Goal: Information Seeking & Learning: Learn about a topic

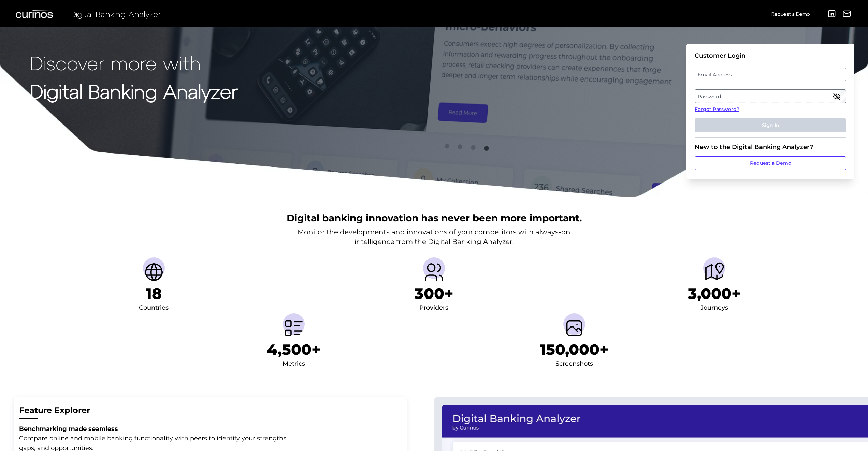
click at [778, 70] on label "Email Address" at bounding box center [770, 74] width 150 height 12
click at [778, 70] on input "email" at bounding box center [770, 75] width 151 height 14
paste input "[EMAIL_ADDRESS][DOMAIN_NAME]"
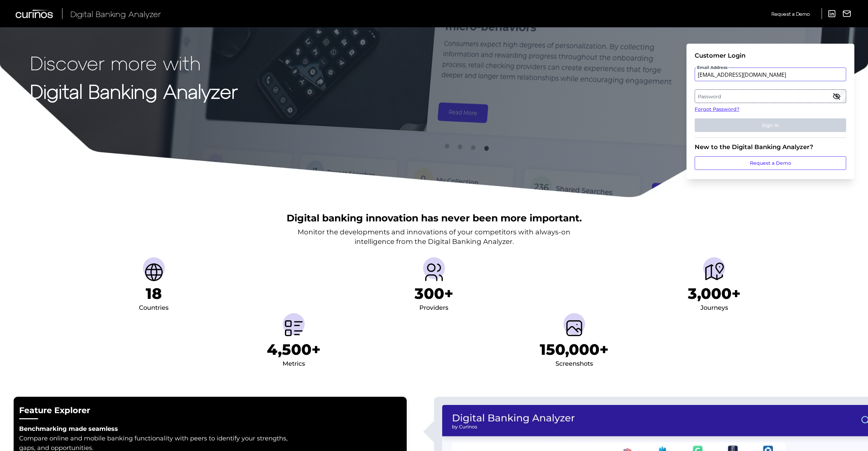
type input "[EMAIL_ADDRESS][DOMAIN_NAME]"
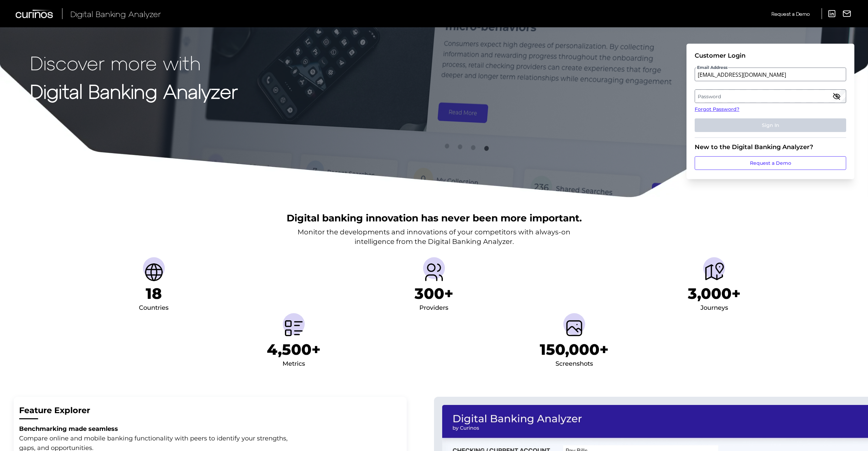
click at [789, 98] on label "Password" at bounding box center [770, 96] width 150 height 12
click at [774, 122] on button "Sign In" at bounding box center [770, 125] width 151 height 14
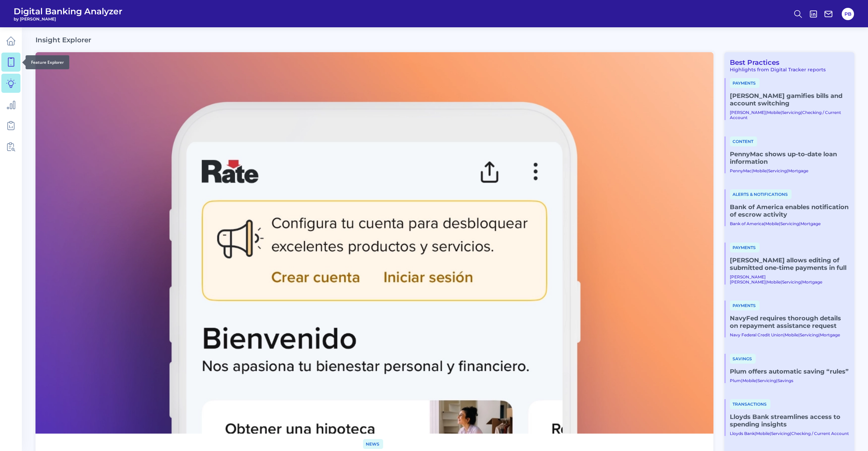
click at [8, 62] on icon at bounding box center [11, 62] width 6 height 9
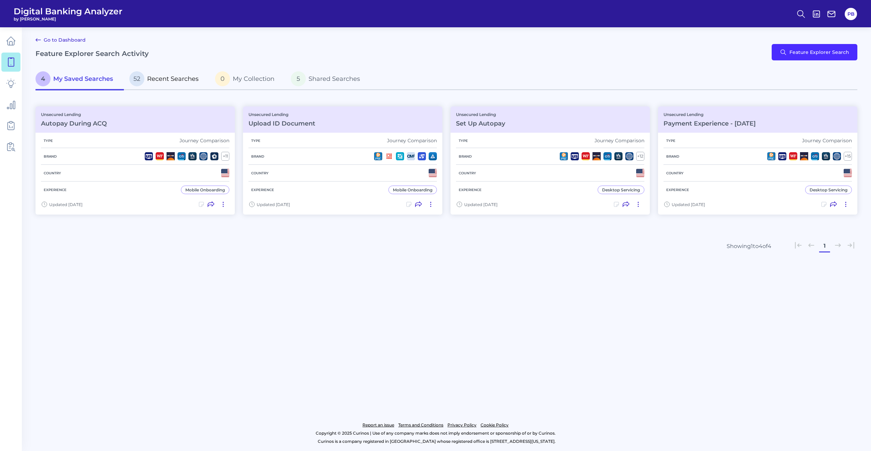
click at [169, 77] on span "Recent Searches" at bounding box center [173, 79] width 52 height 8
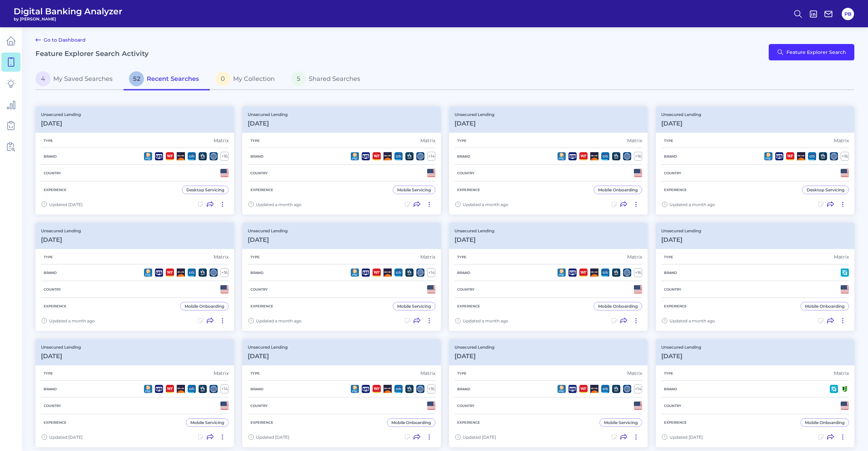
click at [62, 39] on link "Go to Dashboard" at bounding box center [60, 40] width 50 height 8
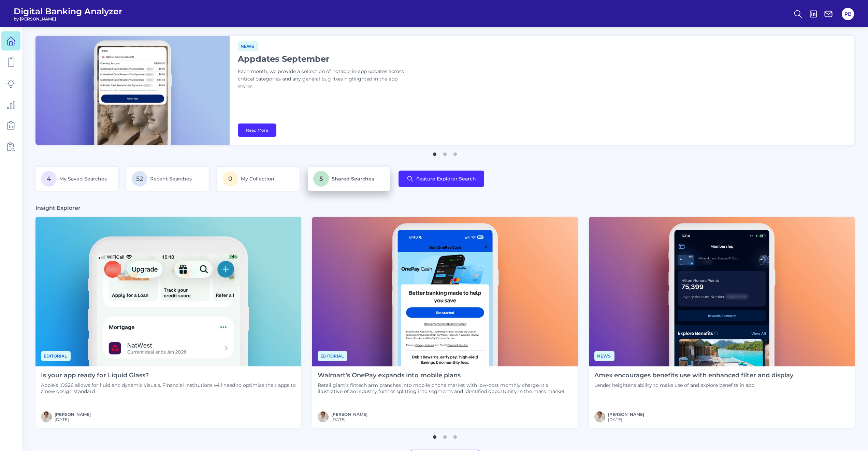
click at [334, 181] on p "5 Shared Searches" at bounding box center [349, 179] width 72 height 16
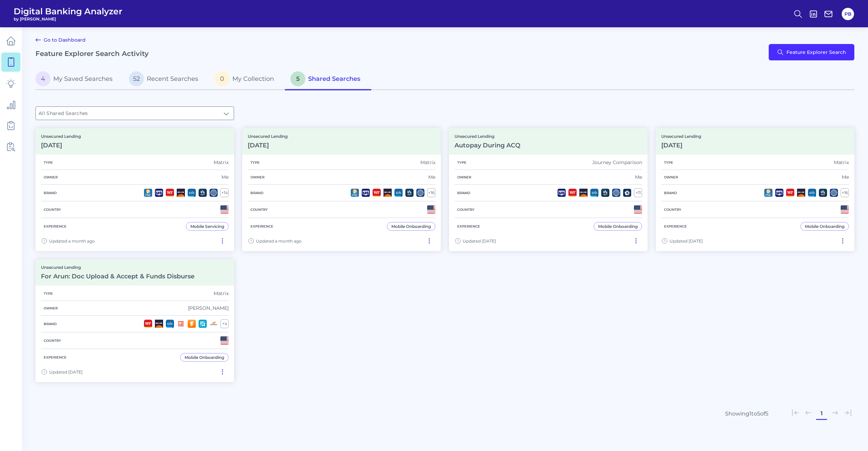
click at [151, 67] on div "Go to Dashboard Feature Explorer Search Activity Feature Explorer Search" at bounding box center [444, 52] width 819 height 33
click at [155, 81] on span "Recent Searches" at bounding box center [173, 79] width 52 height 8
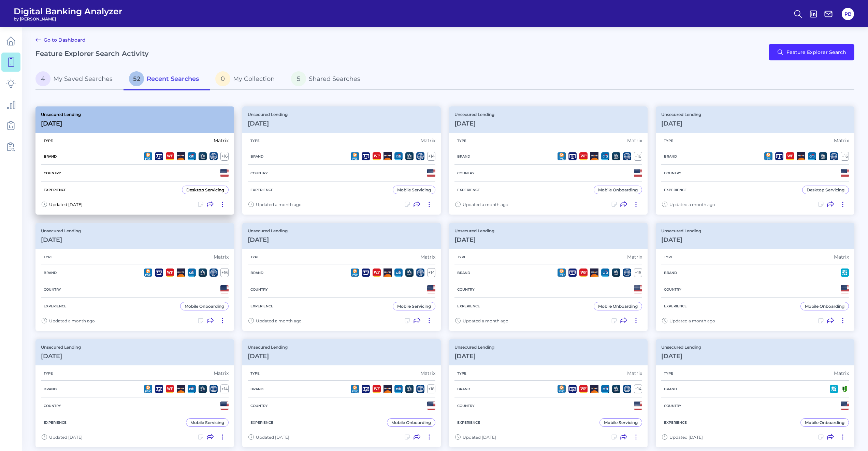
click at [122, 132] on div "Unsecured Lending [DATE]" at bounding box center [134, 119] width 199 height 26
click at [133, 156] on div "Brand + 16" at bounding box center [135, 156] width 188 height 17
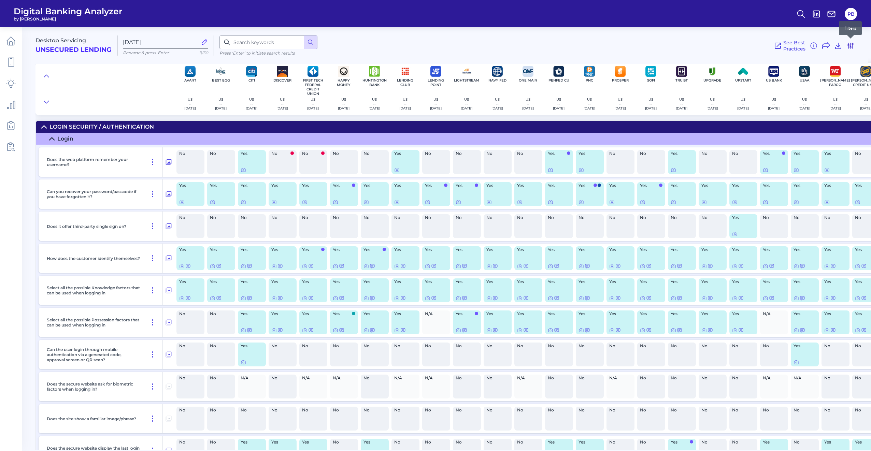
click at [848, 45] on icon at bounding box center [850, 46] width 8 height 8
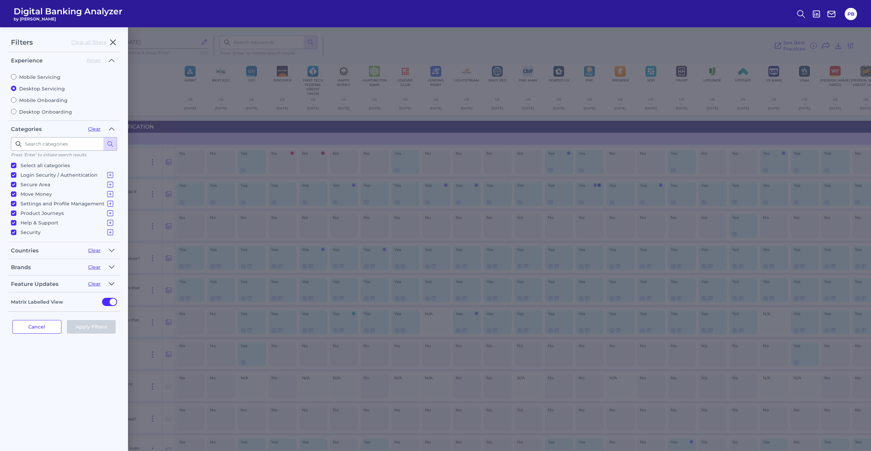
click at [110, 282] on icon "button" at bounding box center [111, 284] width 5 height 8
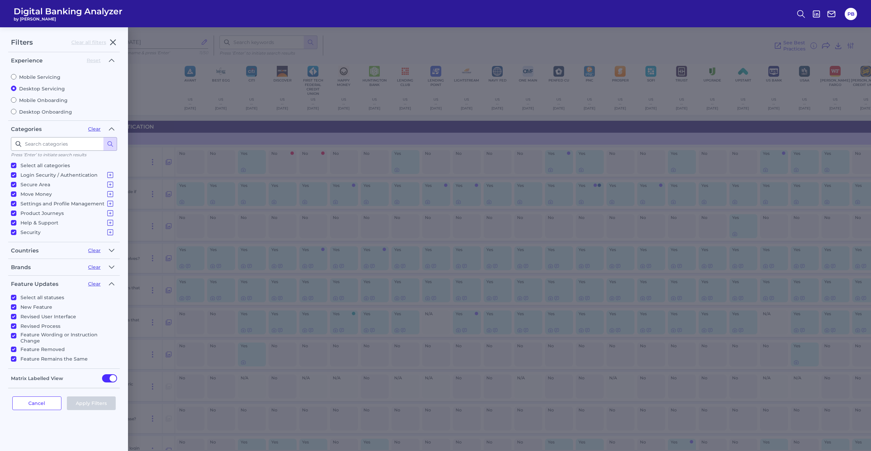
click at [13, 292] on li "Select all statuses" at bounding box center [64, 297] width 106 height 10
click at [12, 295] on input "Select all statuses" at bounding box center [13, 297] width 5 height 5
checkbox input "false"
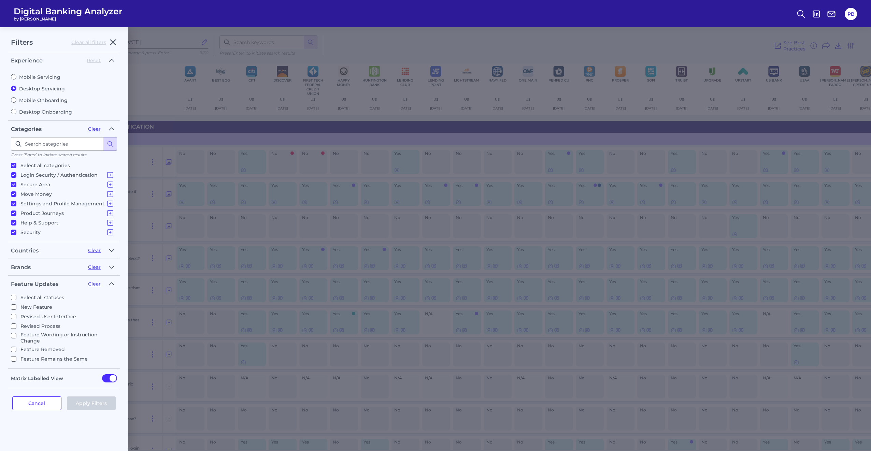
checkbox input "false"
click at [13, 306] on input "New Feature" at bounding box center [13, 306] width 5 height 5
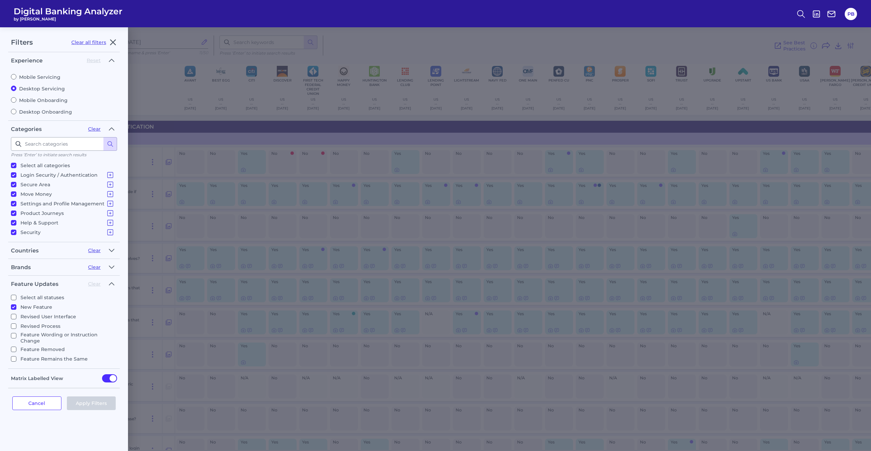
checkbox input "true"
click at [14, 314] on input "Revised User Interface" at bounding box center [13, 316] width 5 height 5
checkbox input "true"
click at [85, 396] on button "Apply Filters" at bounding box center [91, 403] width 49 height 14
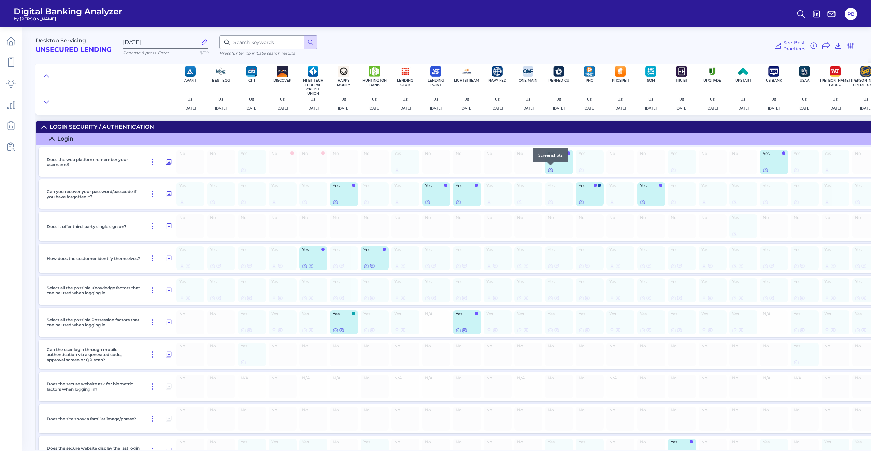
click at [548, 171] on icon at bounding box center [550, 169] width 5 height 5
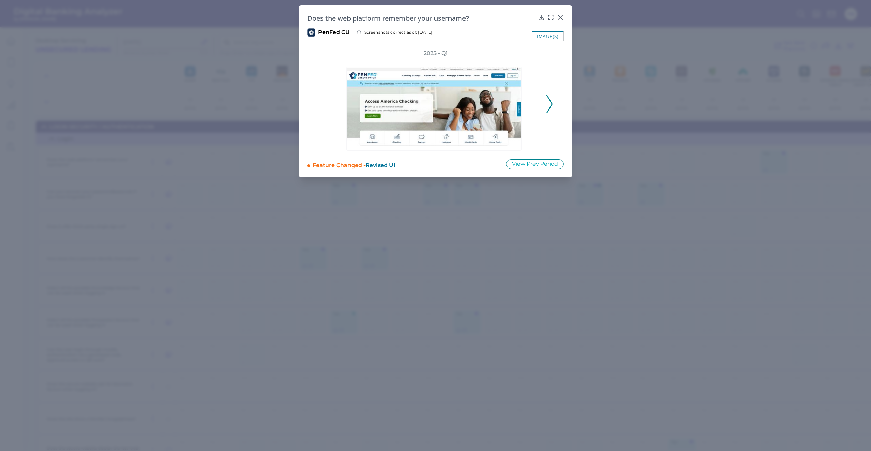
click at [548, 101] on icon at bounding box center [549, 104] width 6 height 18
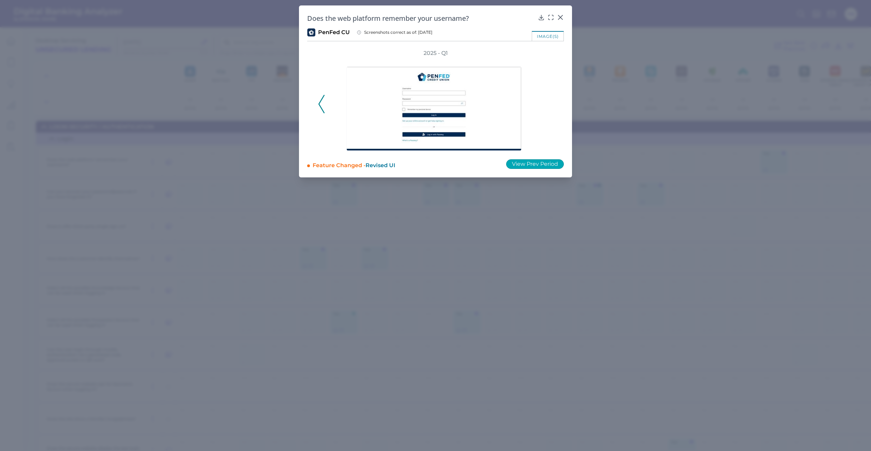
click at [525, 162] on button "View Prev Period" at bounding box center [535, 164] width 58 height 10
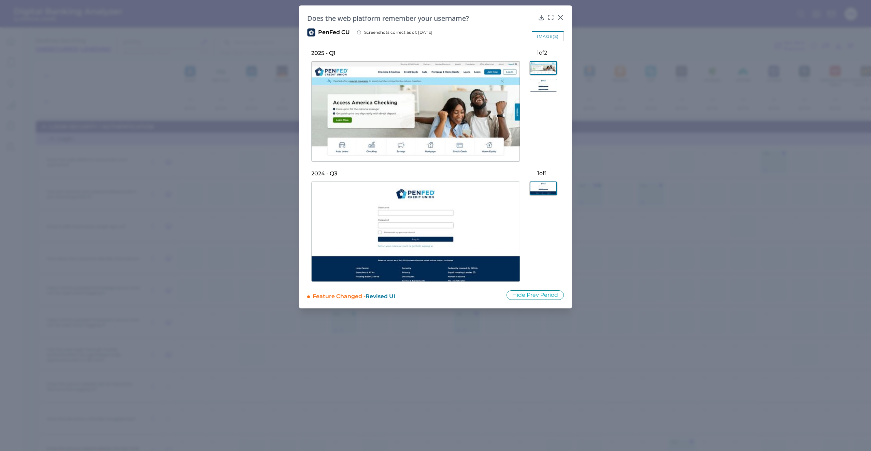
click at [541, 84] on img at bounding box center [542, 85] width 27 height 13
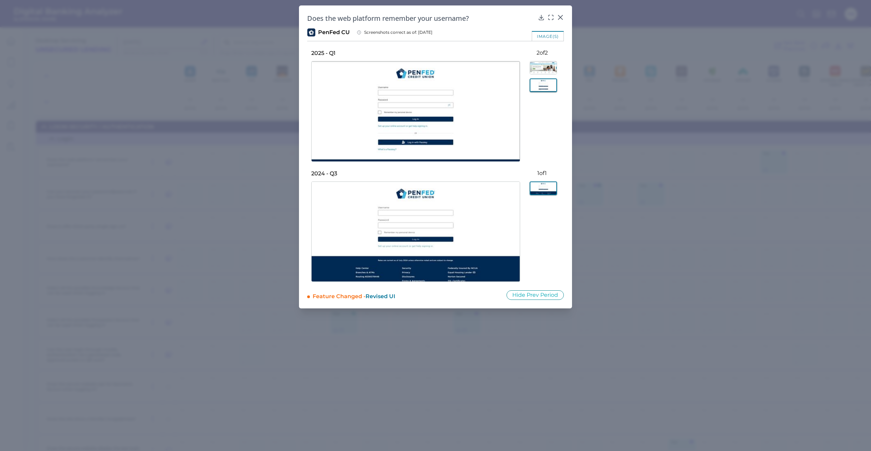
click at [541, 68] on img at bounding box center [542, 67] width 27 height 13
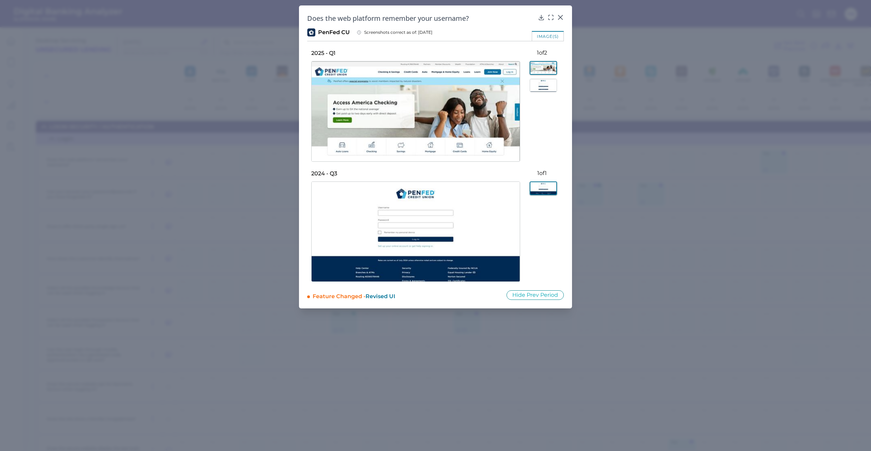
click at [542, 77] on div at bounding box center [542, 107] width 44 height 100
click at [543, 87] on img at bounding box center [542, 85] width 27 height 13
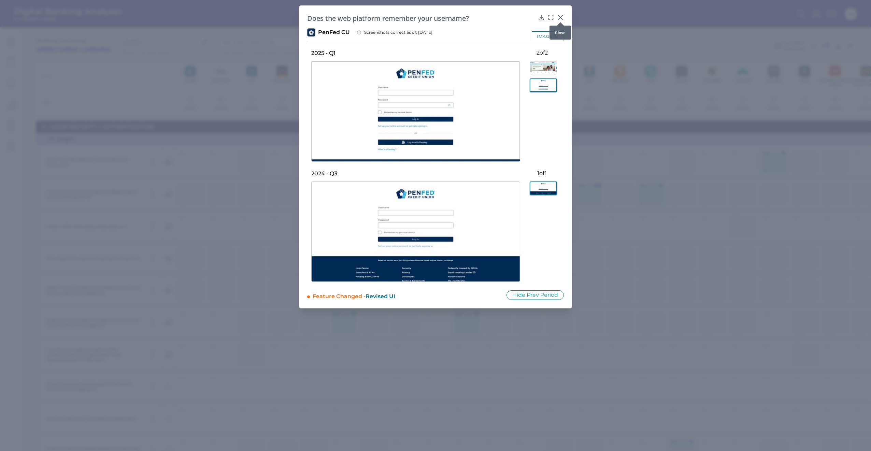
click at [562, 17] on icon at bounding box center [560, 17] width 7 height 7
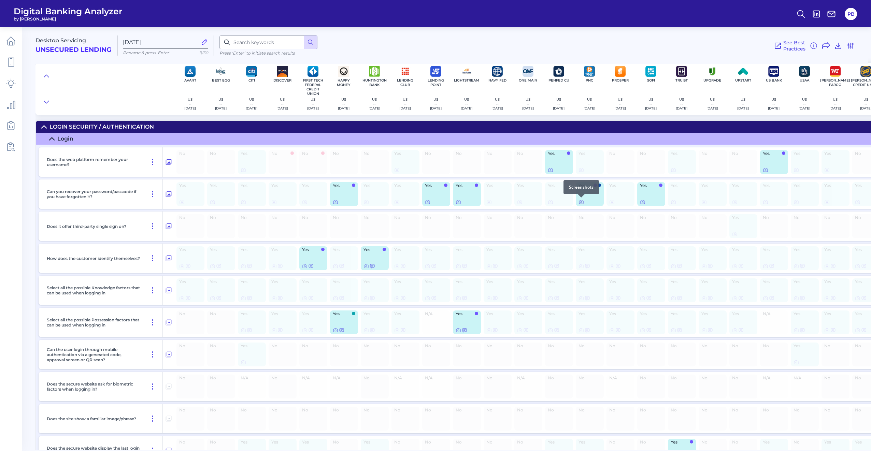
click at [580, 201] on icon at bounding box center [580, 201] width 5 height 5
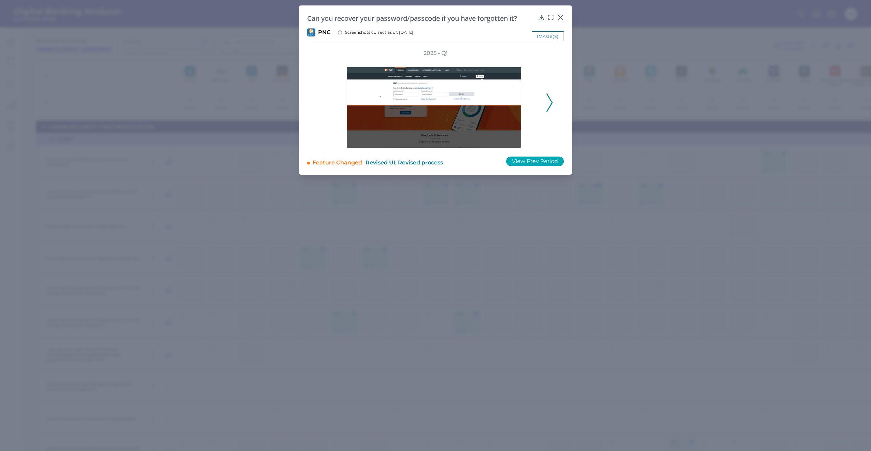
click at [542, 158] on button "View Prev Period" at bounding box center [535, 162] width 58 height 10
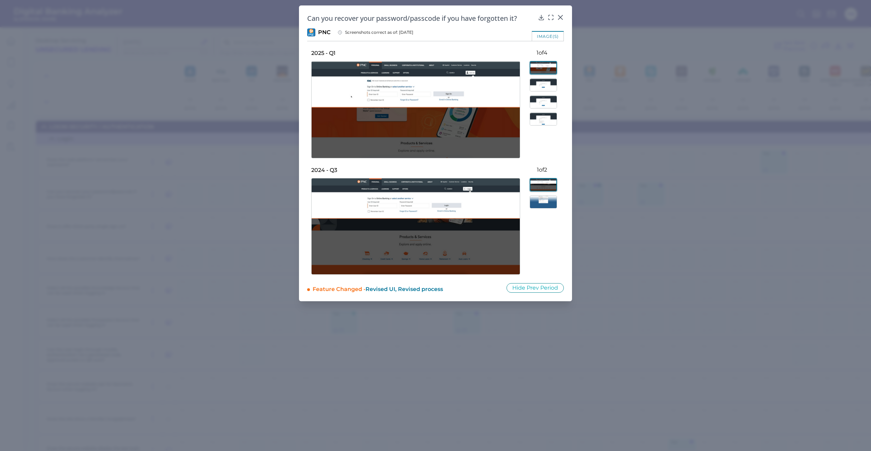
click at [543, 82] on img at bounding box center [542, 84] width 27 height 13
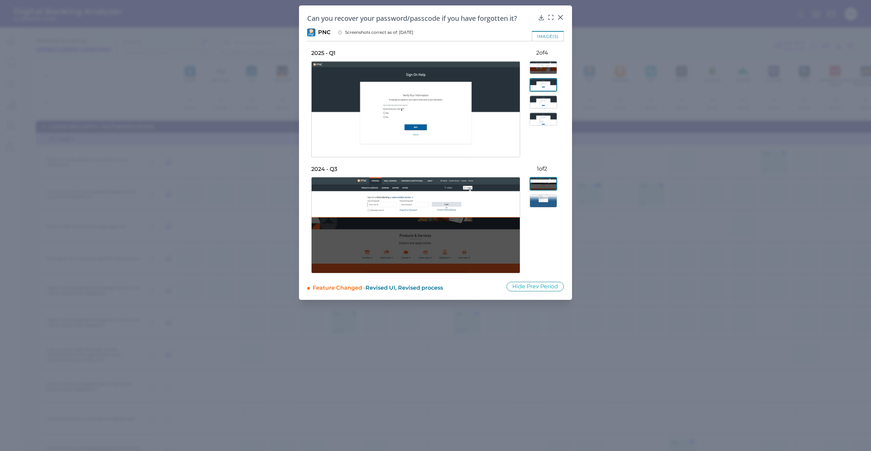
click at [543, 102] on img at bounding box center [542, 102] width 27 height 13
click at [544, 117] on img at bounding box center [542, 119] width 27 height 13
click at [541, 196] on img at bounding box center [542, 200] width 27 height 13
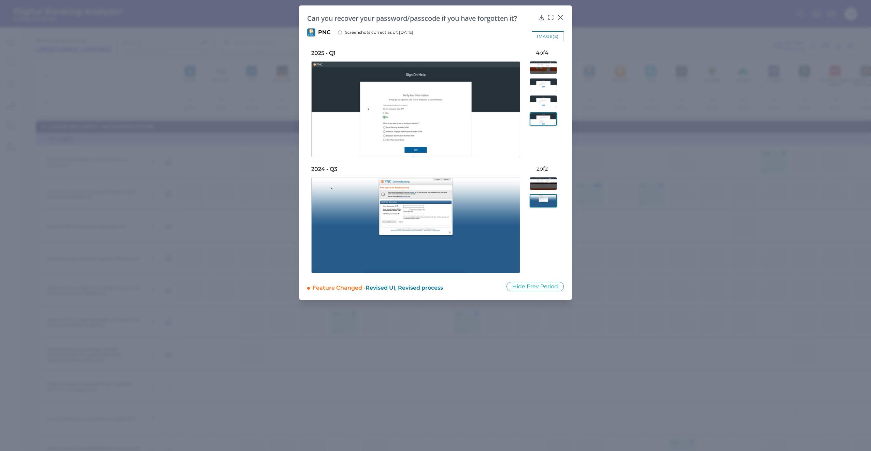
click at [543, 181] on img at bounding box center [542, 183] width 27 height 13
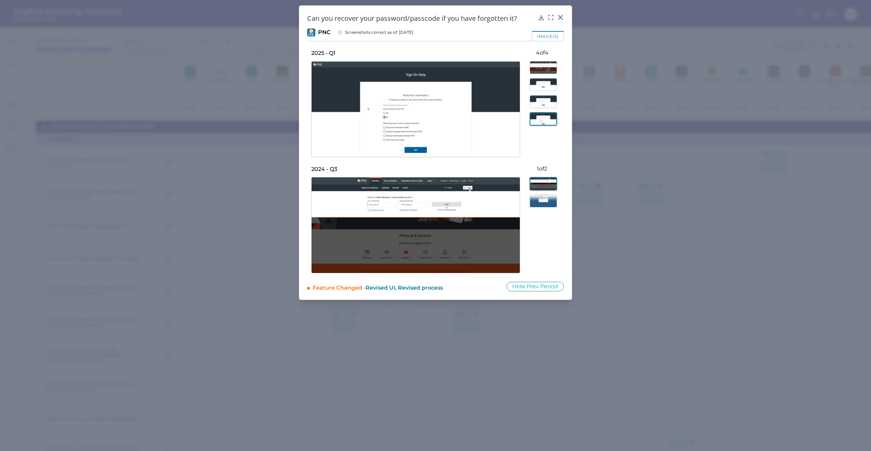
click at [562, 12] on div "Can you recover your password/passcode if you have forgotten it? PNC Screenshot…" at bounding box center [435, 152] width 273 height 294
click at [562, 17] on icon at bounding box center [560, 17] width 7 height 7
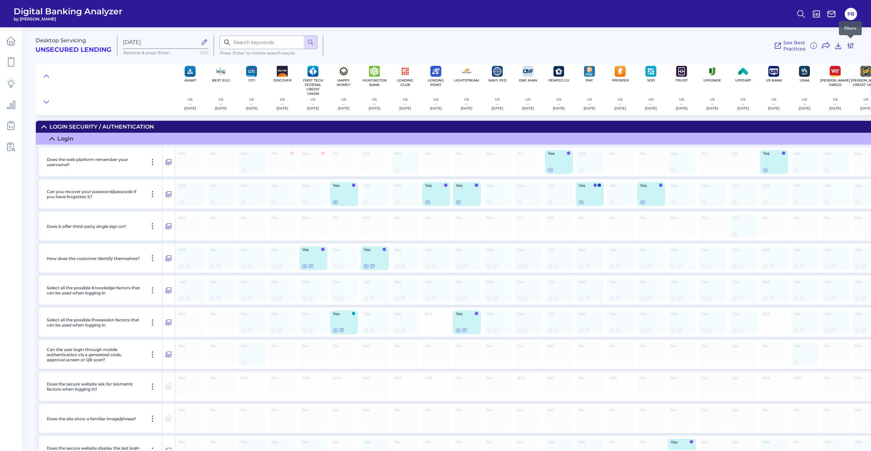
click at [847, 44] on icon at bounding box center [850, 46] width 8 height 8
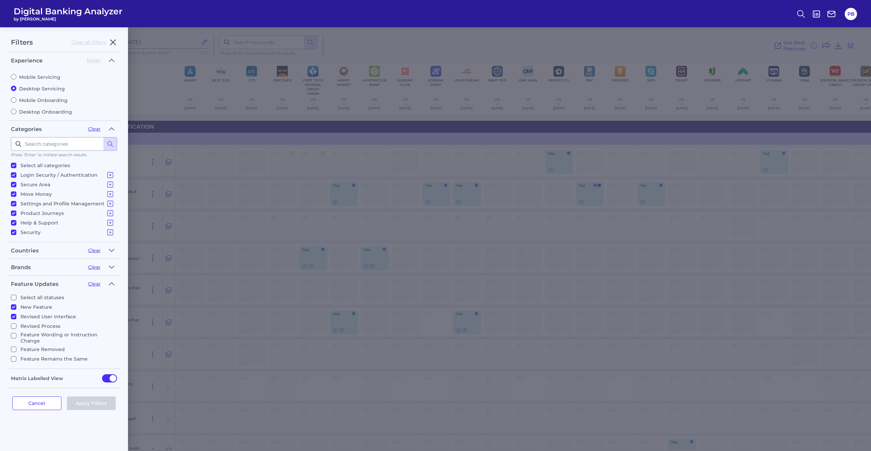
click at [13, 78] on input "Mobile Servicing" at bounding box center [13, 76] width 5 height 5
radio input "true"
radio input "false"
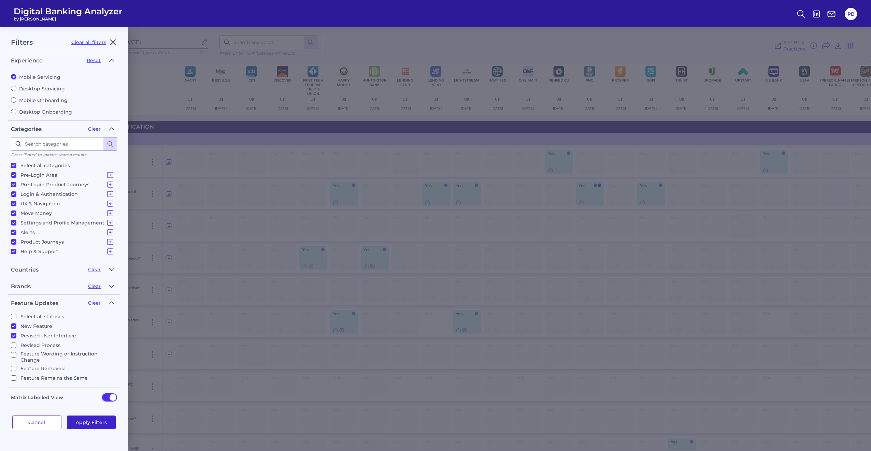
click at [93, 415] on button "Apply Filters" at bounding box center [91, 422] width 49 height 14
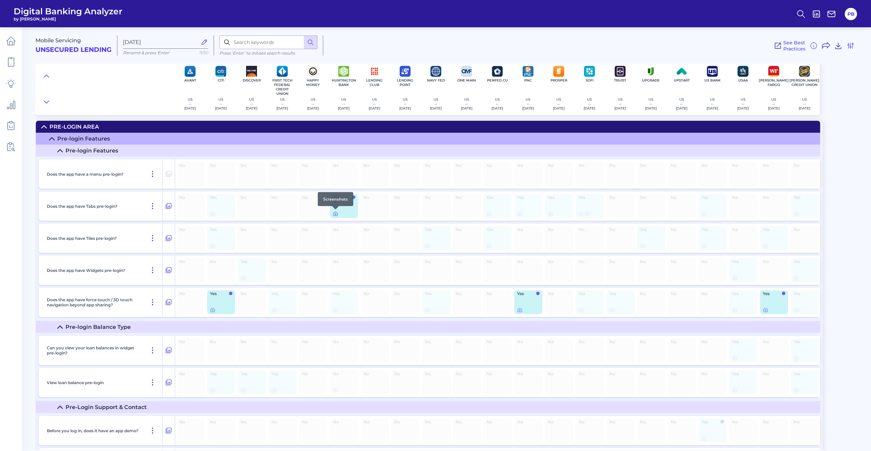
click at [334, 214] on icon at bounding box center [335, 213] width 5 height 5
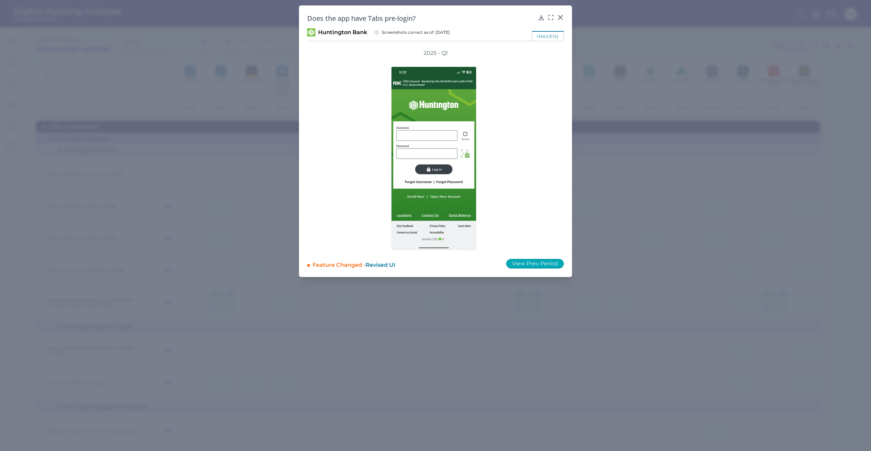
click at [551, 263] on button "View Prev Period" at bounding box center [535, 264] width 58 height 10
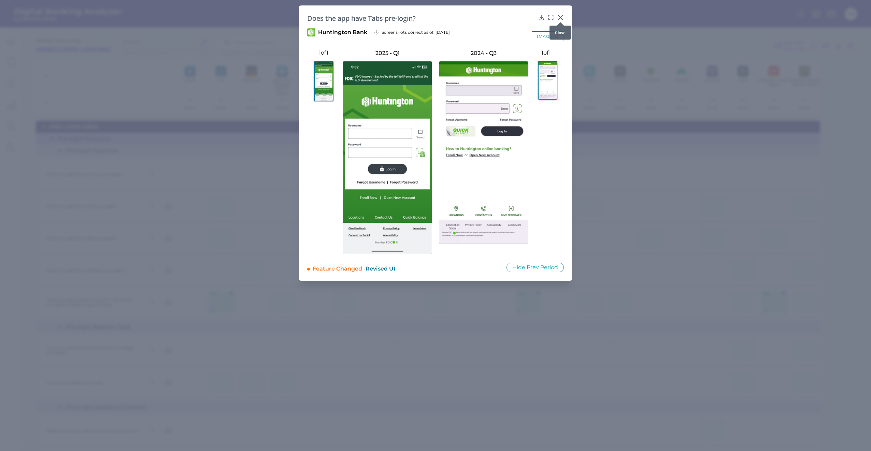
click at [561, 18] on icon at bounding box center [560, 17] width 7 height 7
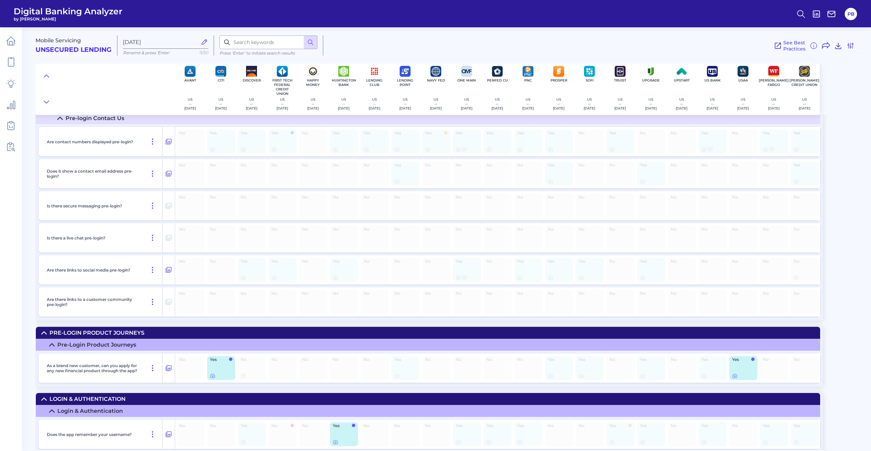
scroll to position [443, 0]
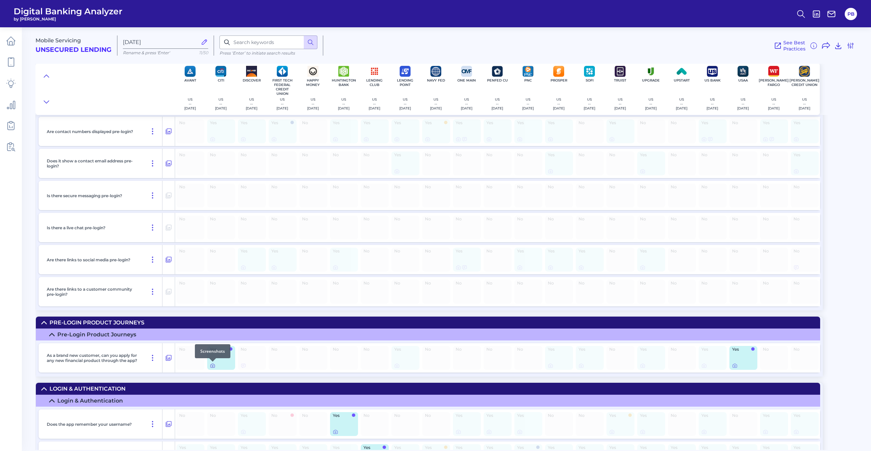
click at [213, 366] on icon at bounding box center [212, 365] width 5 height 5
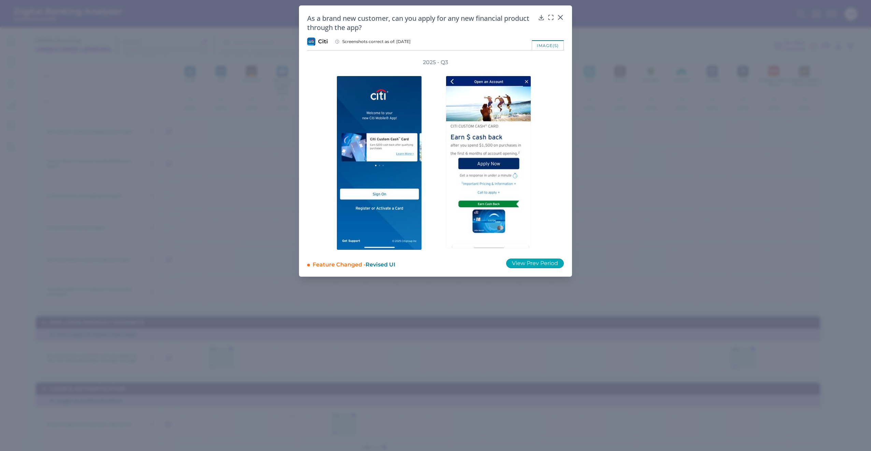
click at [538, 264] on button "View Prev Period" at bounding box center [535, 264] width 58 height 10
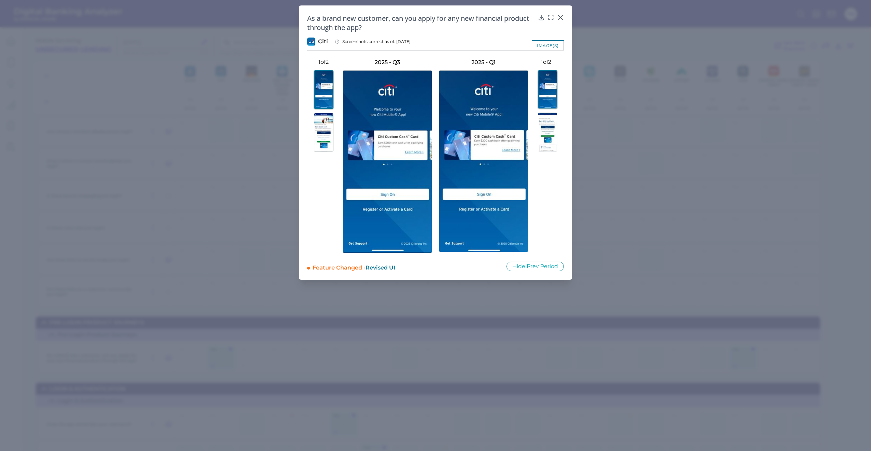
click at [317, 128] on img at bounding box center [323, 132] width 19 height 39
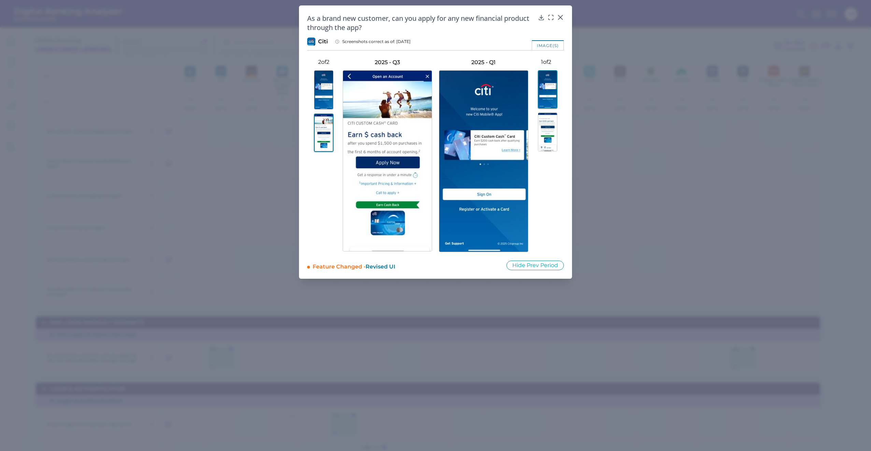
click at [553, 135] on img at bounding box center [547, 132] width 19 height 39
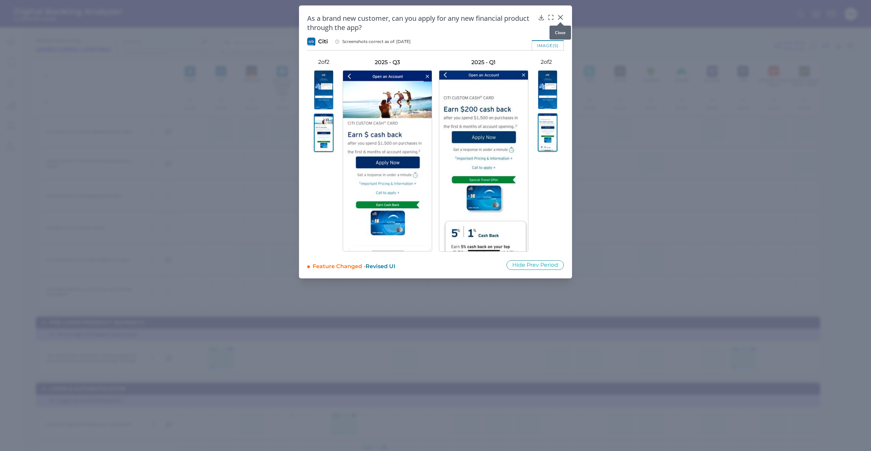
click at [560, 16] on icon at bounding box center [560, 17] width 7 height 7
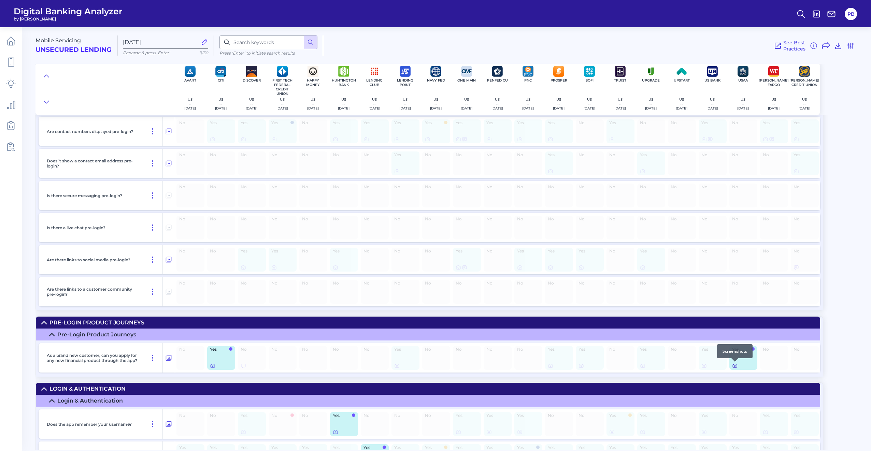
click at [736, 366] on icon at bounding box center [734, 365] width 5 height 5
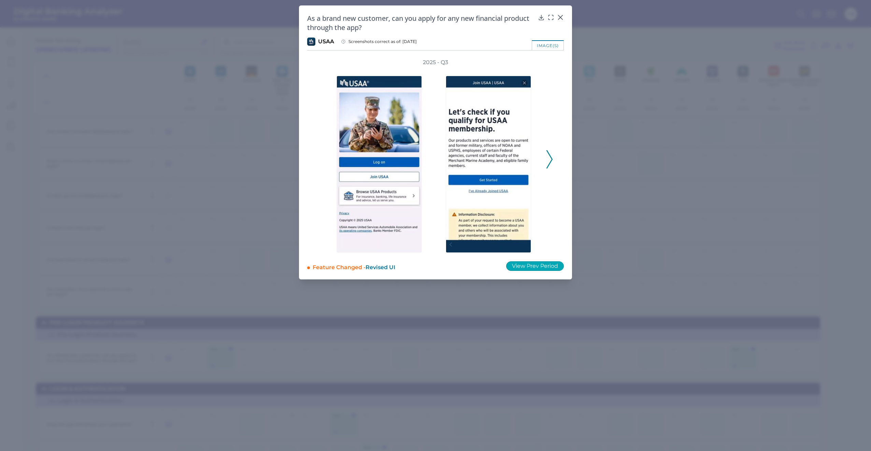
click at [532, 267] on button "View Prev Period" at bounding box center [535, 266] width 58 height 10
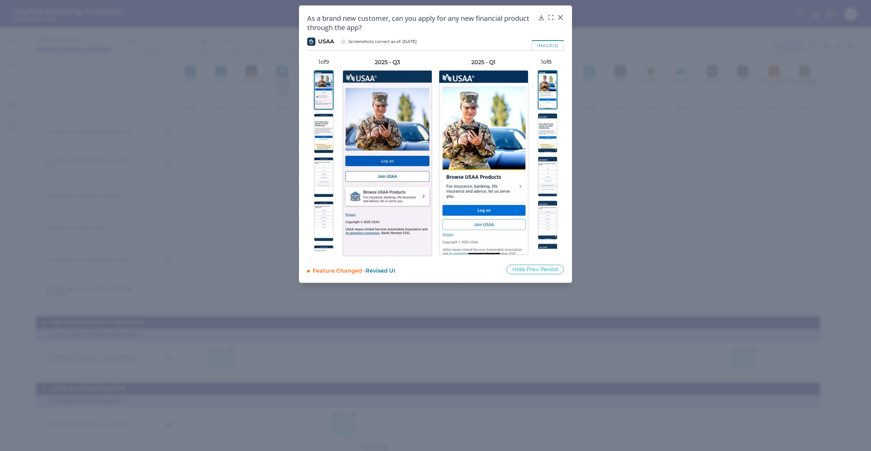
click at [320, 124] on img at bounding box center [323, 134] width 19 height 40
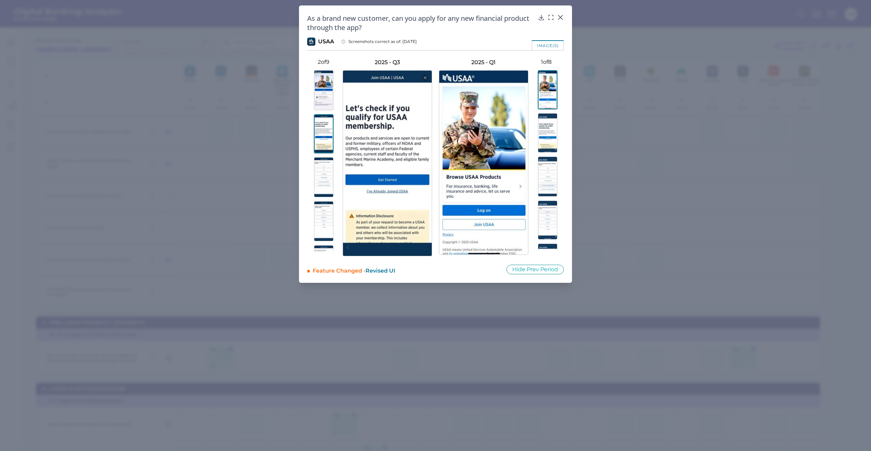
click at [542, 127] on img at bounding box center [547, 132] width 19 height 39
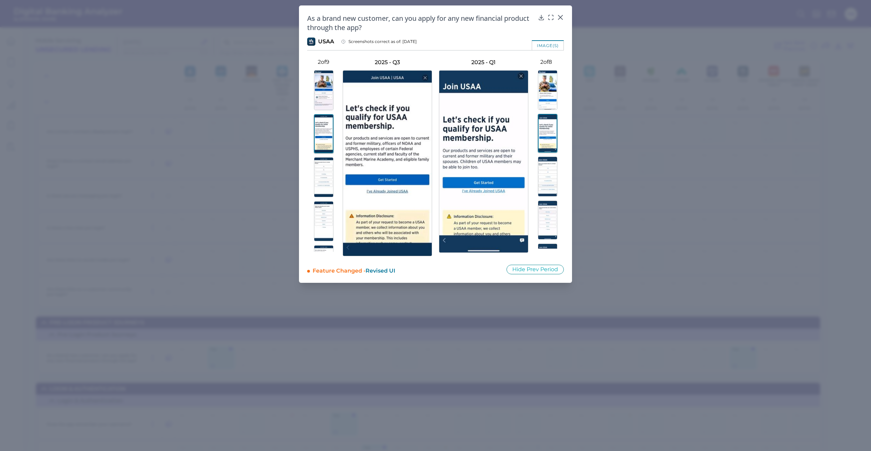
click at [319, 178] on img at bounding box center [323, 177] width 19 height 40
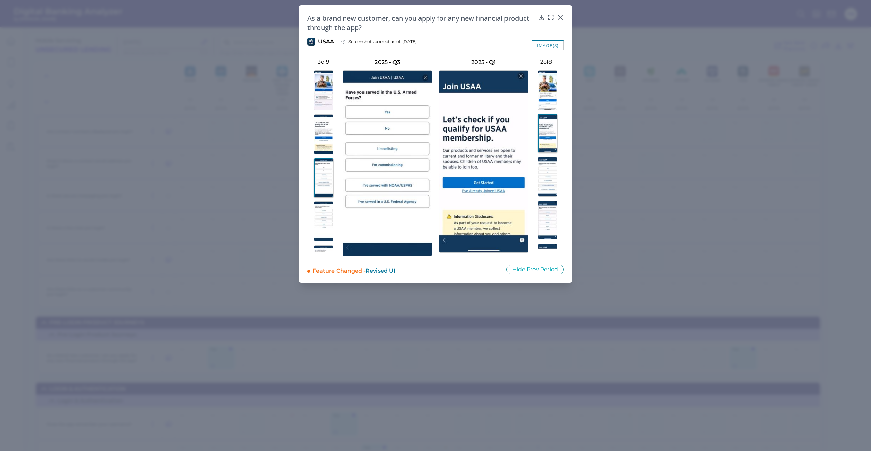
click at [539, 176] on img at bounding box center [547, 177] width 19 height 40
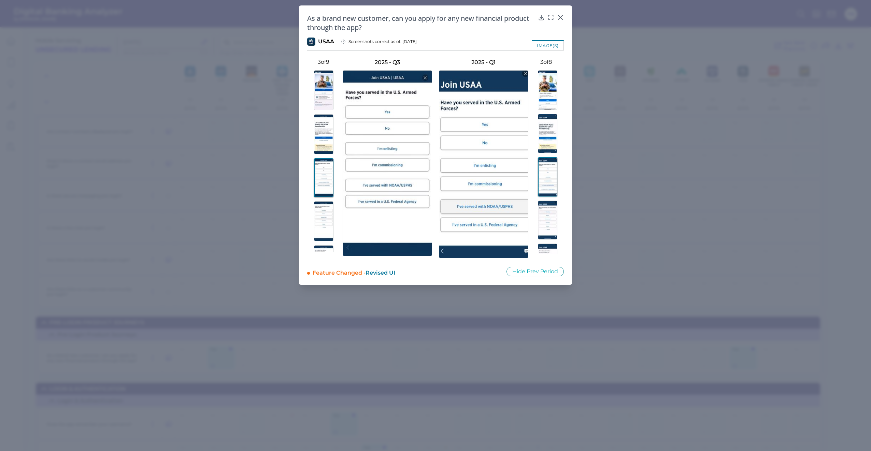
click at [318, 217] on img at bounding box center [323, 221] width 19 height 40
click at [548, 219] on img at bounding box center [547, 220] width 19 height 39
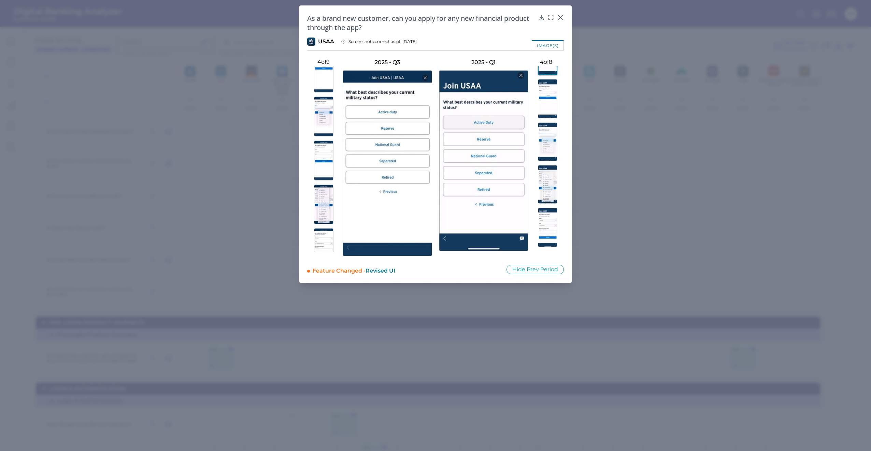
scroll to position [211, 0]
click at [319, 212] on img at bounding box center [323, 232] width 19 height 40
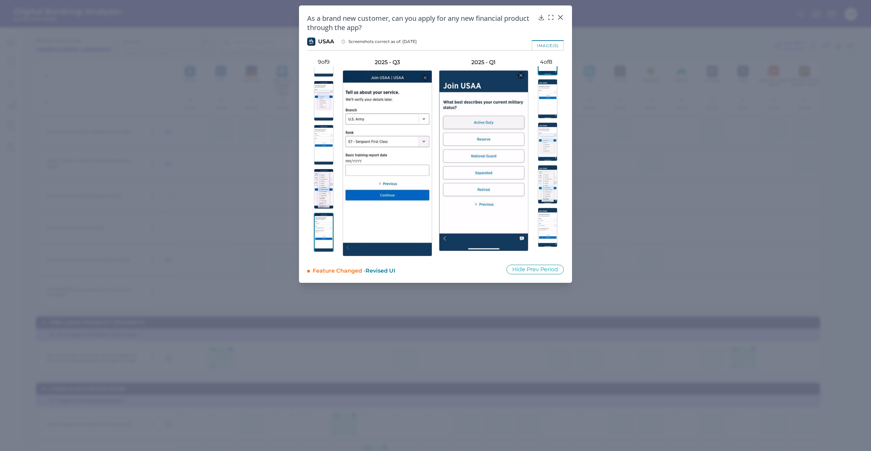
click at [559, 216] on button at bounding box center [545, 227] width 35 height 39
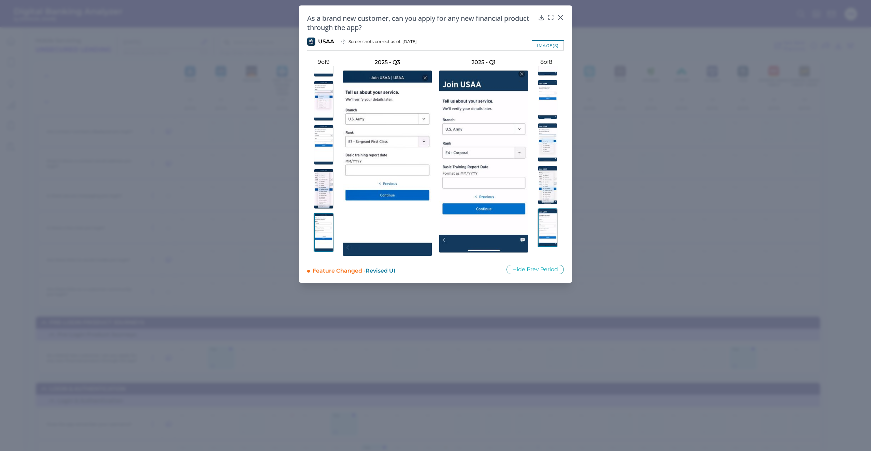
scroll to position [164, 0]
click at [562, 19] on div at bounding box center [560, 22] width 7 height 7
click at [561, 18] on icon at bounding box center [560, 17] width 7 height 7
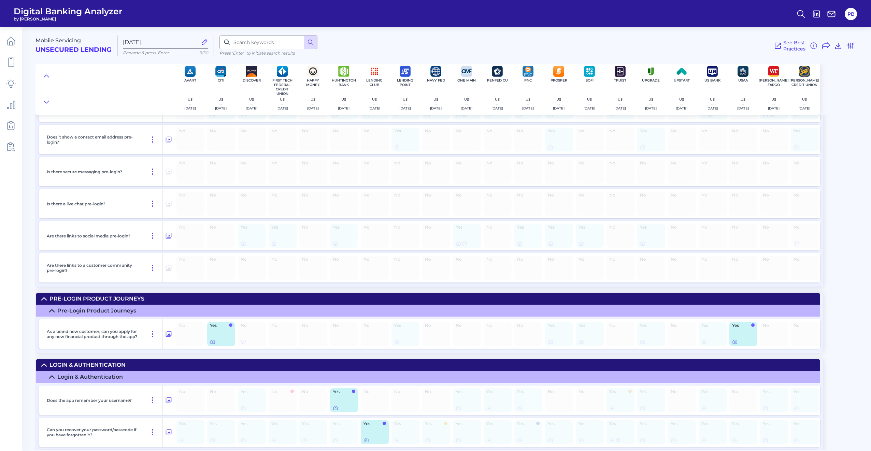
scroll to position [478, 0]
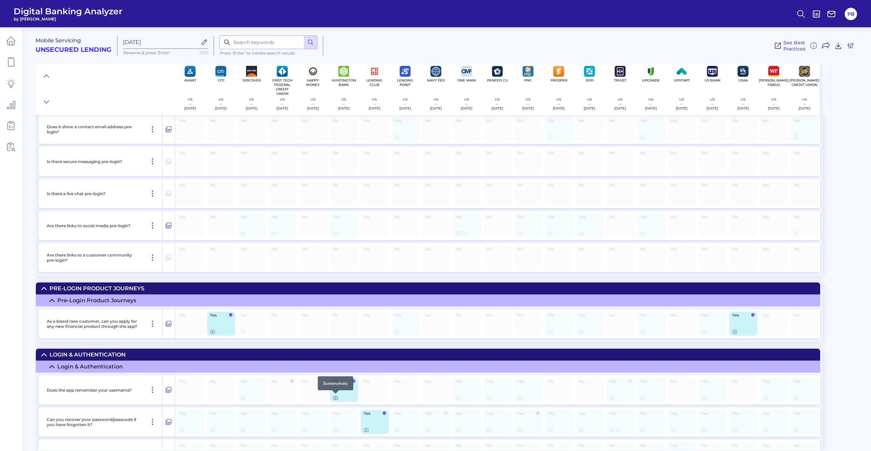
click at [334, 398] on icon at bounding box center [335, 397] width 5 height 5
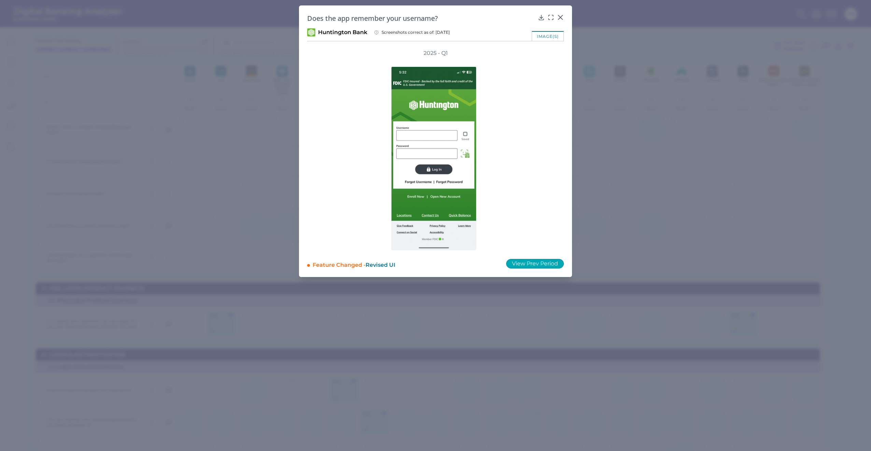
click at [539, 266] on button "View Prev Period" at bounding box center [535, 264] width 58 height 10
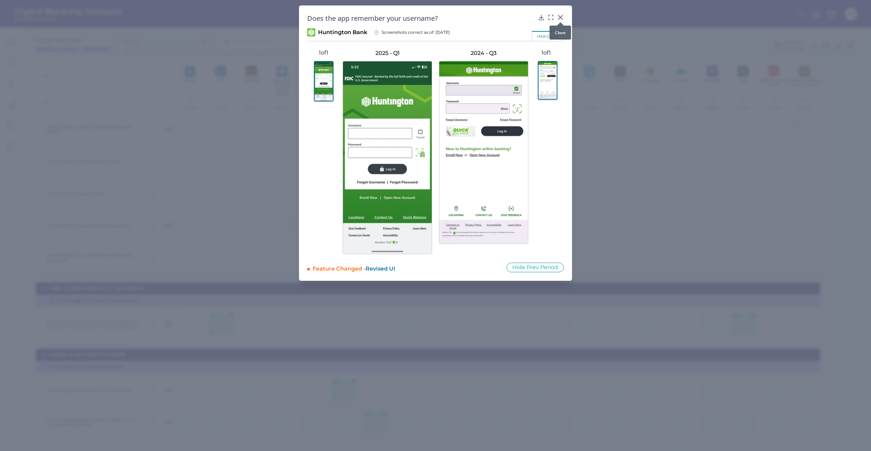
click at [557, 16] on icon at bounding box center [560, 17] width 7 height 7
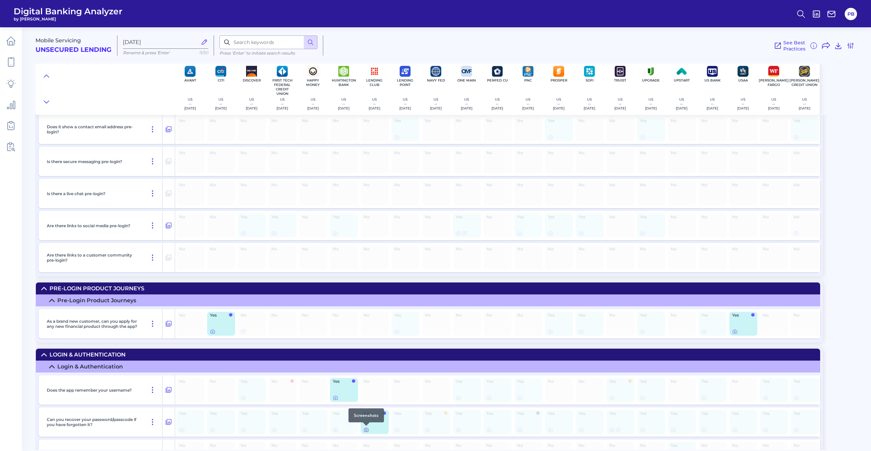
click at [365, 429] on icon at bounding box center [365, 429] width 5 height 5
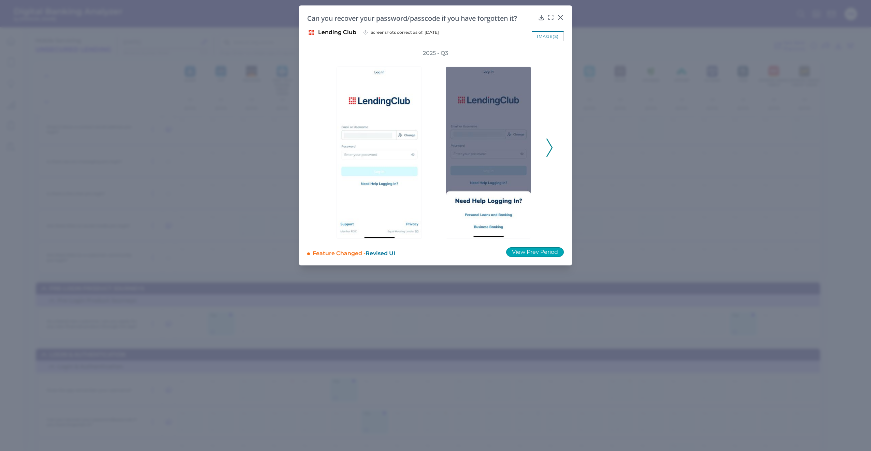
click at [517, 249] on button "View Prev Period" at bounding box center [535, 252] width 58 height 10
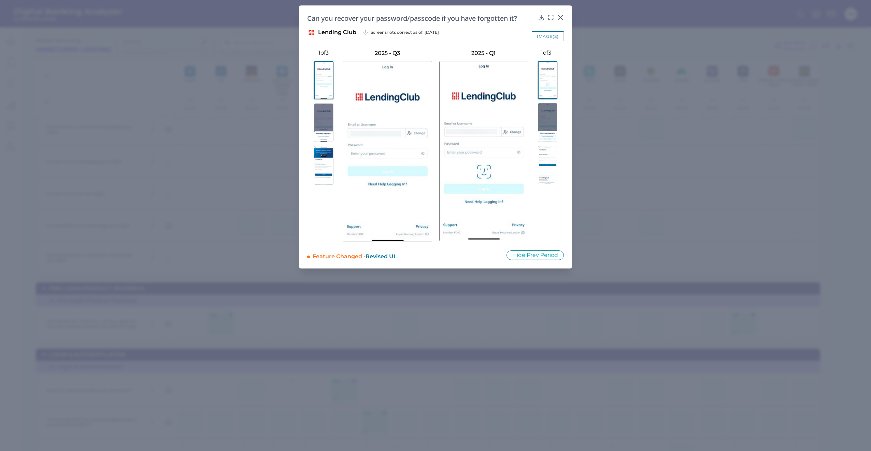
click at [317, 120] on img at bounding box center [323, 122] width 19 height 39
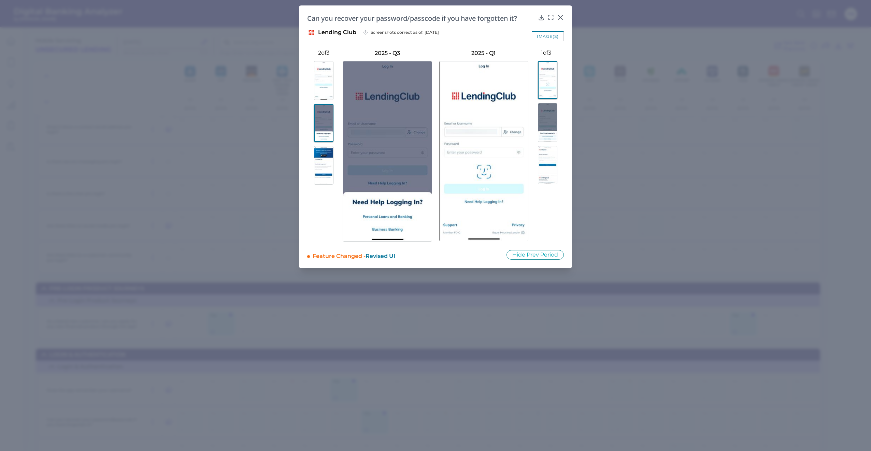
click at [545, 130] on img at bounding box center [547, 122] width 19 height 39
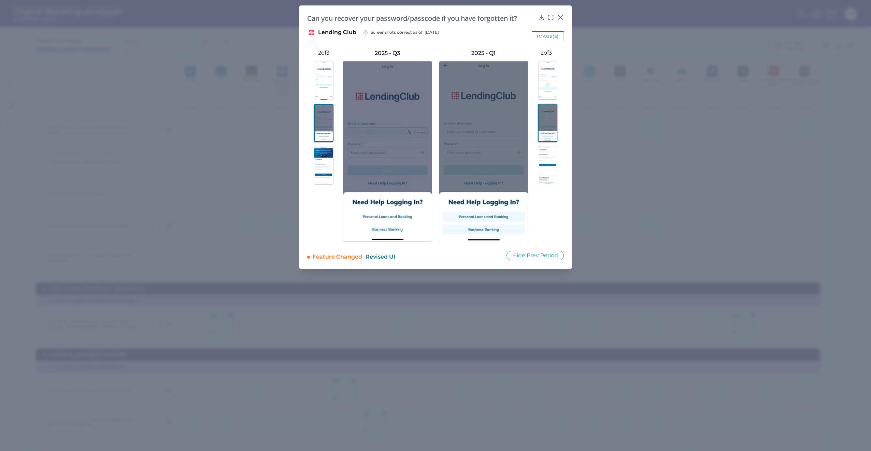
drag, startPoint x: 327, startPoint y: 164, endPoint x: 332, endPoint y: 164, distance: 4.1
click at [328, 164] on img at bounding box center [323, 165] width 19 height 39
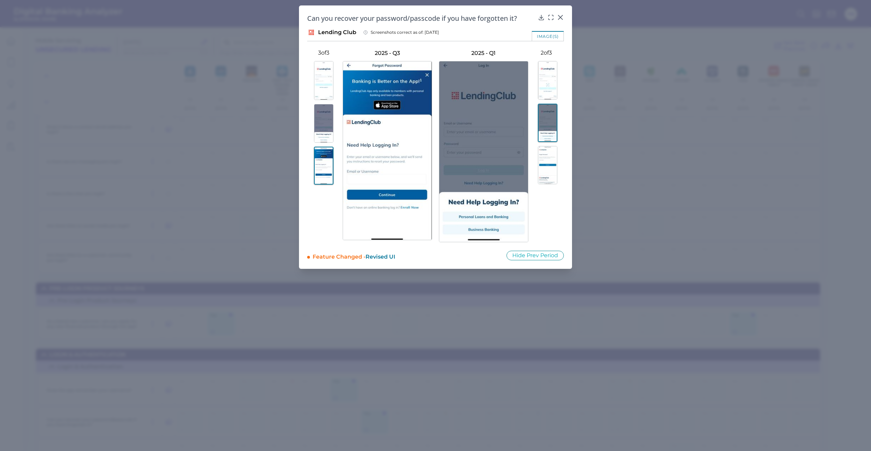
click at [546, 155] on img at bounding box center [547, 165] width 19 height 38
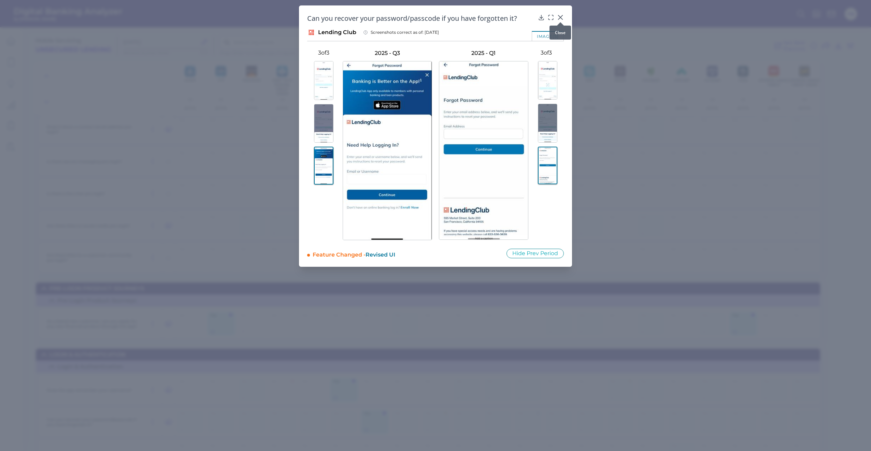
click at [559, 17] on icon at bounding box center [560, 17] width 7 height 7
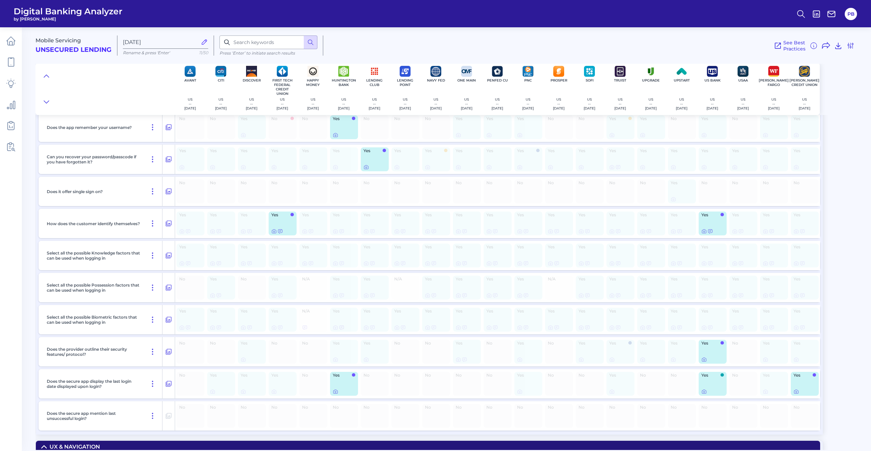
scroll to position [750, 0]
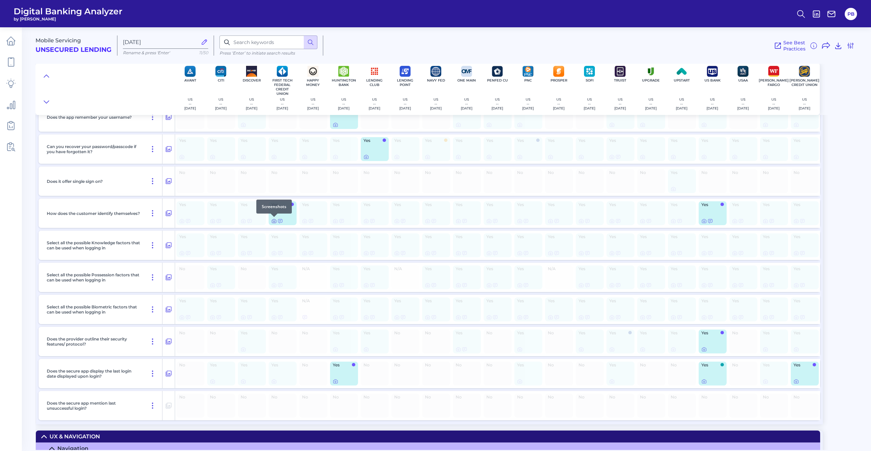
click at [272, 221] on icon at bounding box center [273, 220] width 5 height 5
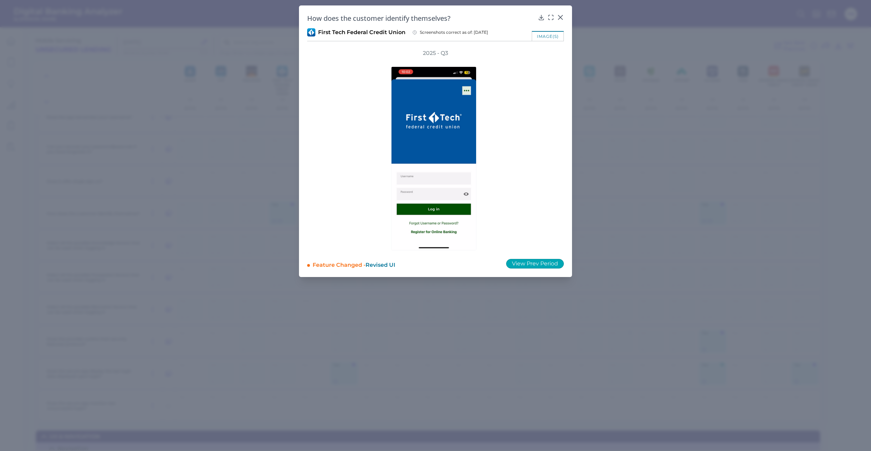
click at [552, 265] on button "View Prev Period" at bounding box center [535, 264] width 58 height 10
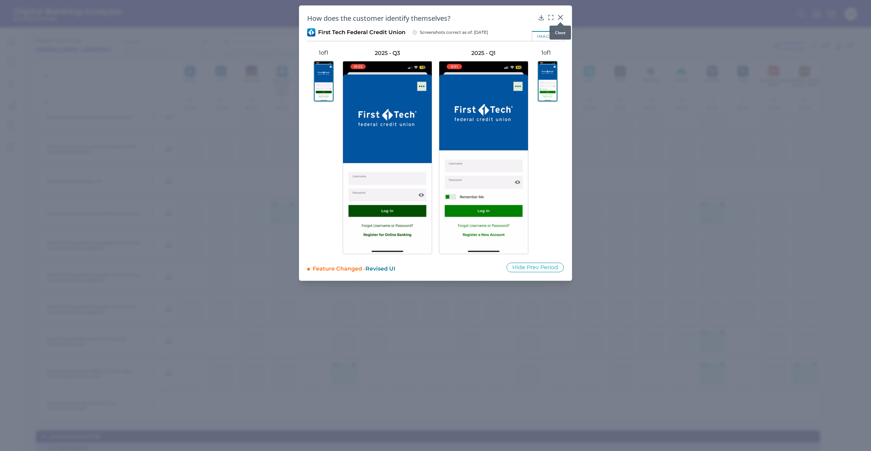
drag, startPoint x: 558, startPoint y: 16, endPoint x: 551, endPoint y: 23, distance: 9.6
click at [558, 16] on icon at bounding box center [560, 17] width 7 height 7
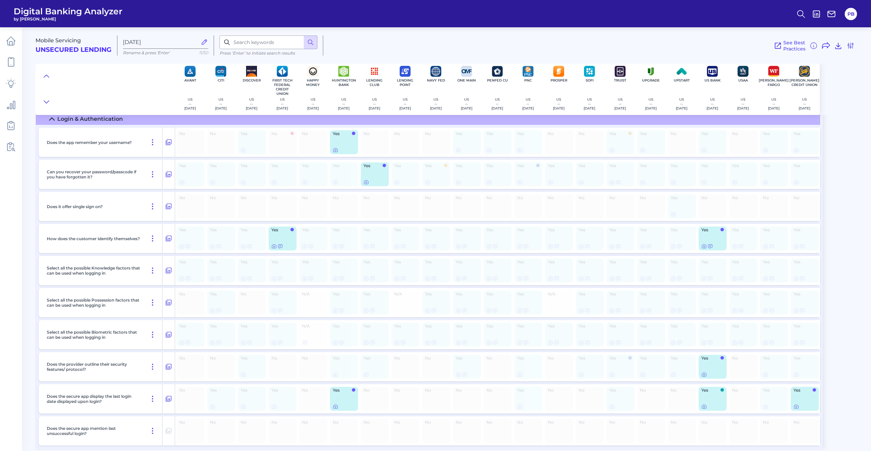
scroll to position [716, 0]
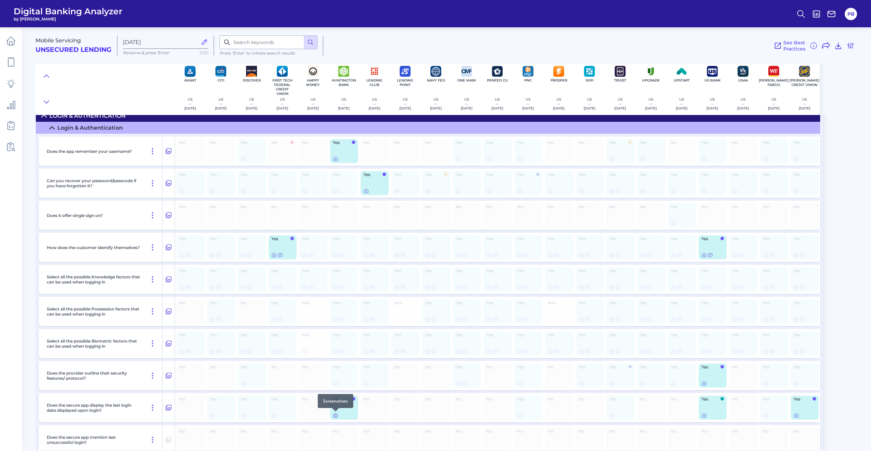
click at [336, 414] on icon at bounding box center [335, 415] width 5 height 5
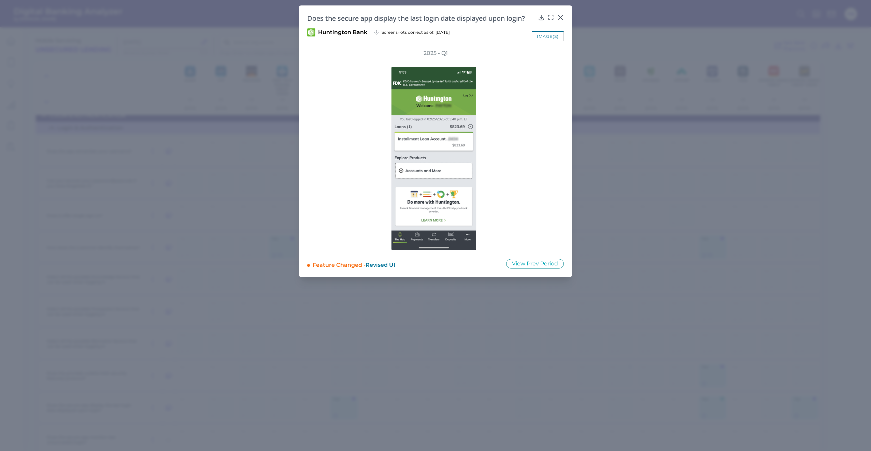
click at [528, 262] on button "View Prev Period" at bounding box center [535, 264] width 58 height 10
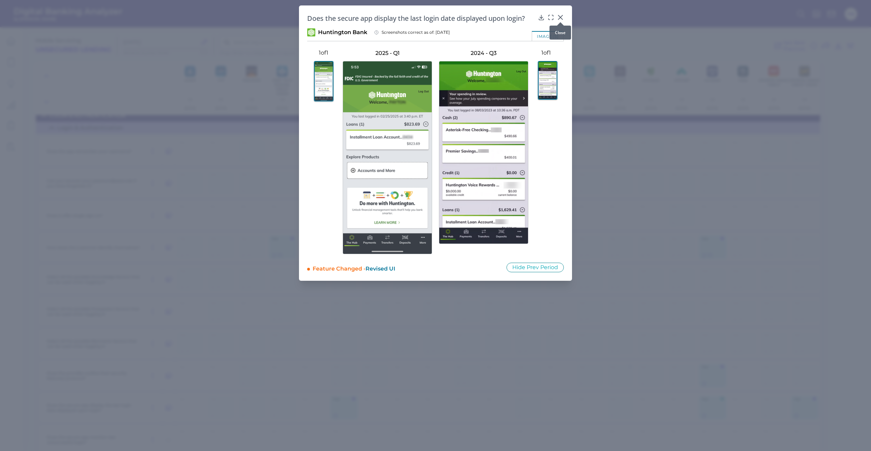
click at [563, 19] on div at bounding box center [560, 22] width 7 height 7
click at [559, 18] on icon at bounding box center [560, 17] width 4 height 4
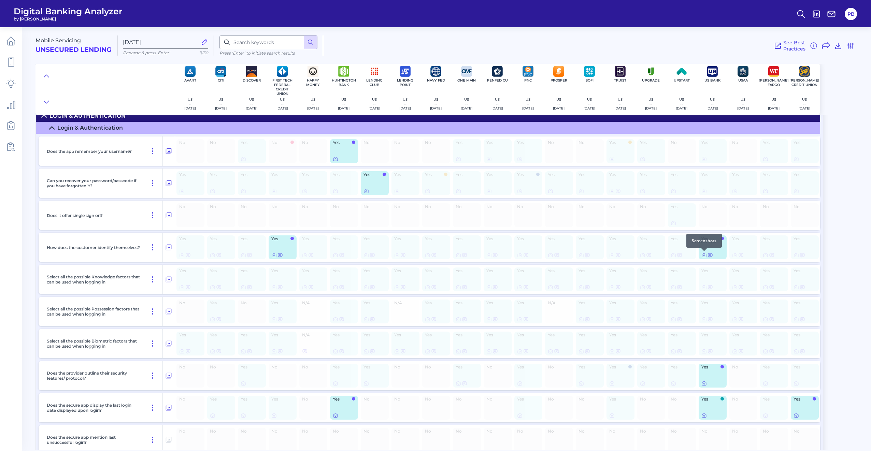
click at [705, 254] on icon at bounding box center [704, 255] width 4 height 4
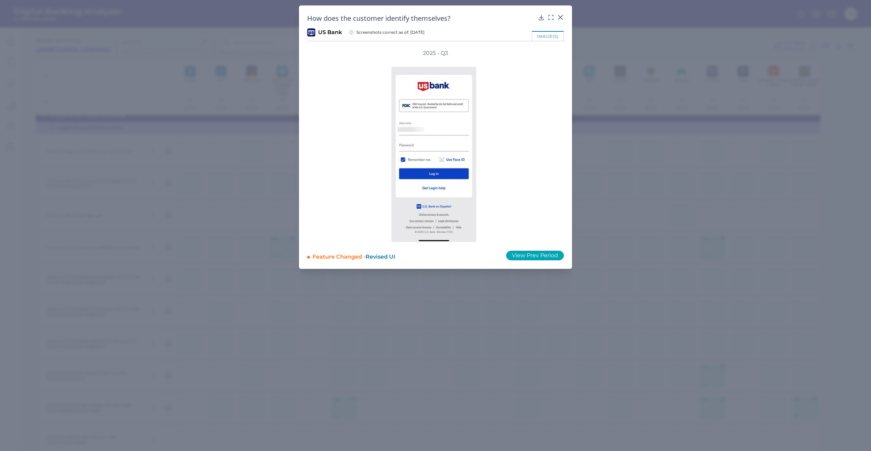
click at [522, 251] on button "View Prev Period" at bounding box center [535, 256] width 58 height 10
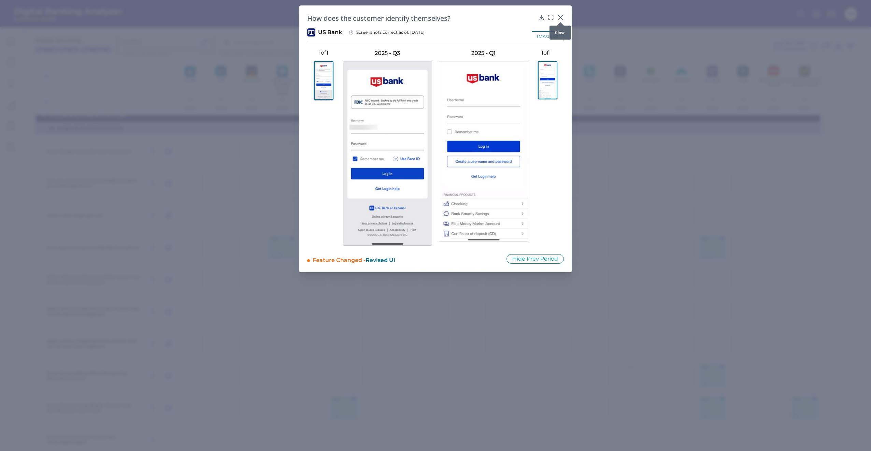
click at [560, 16] on icon at bounding box center [560, 17] width 7 height 7
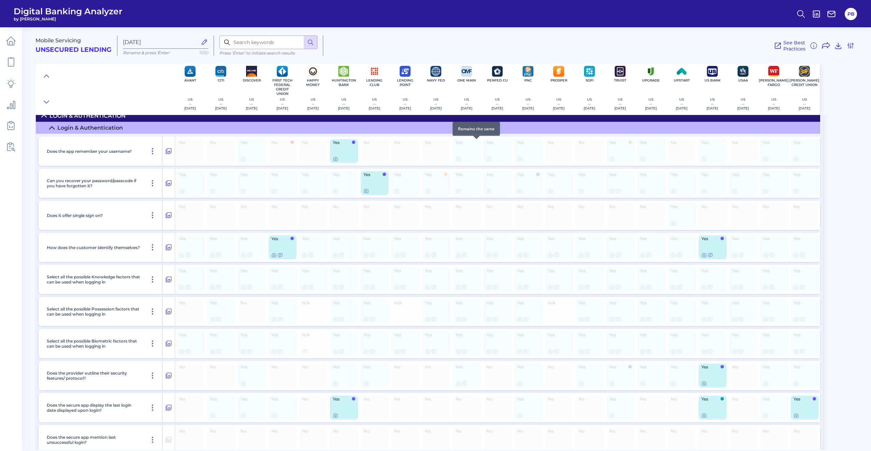
click at [468, 127] on div "Remains the same" at bounding box center [475, 129] width 47 height 14
click at [702, 414] on div at bounding box center [703, 411] width 7 height 7
click at [704, 416] on icon at bounding box center [703, 415] width 5 height 5
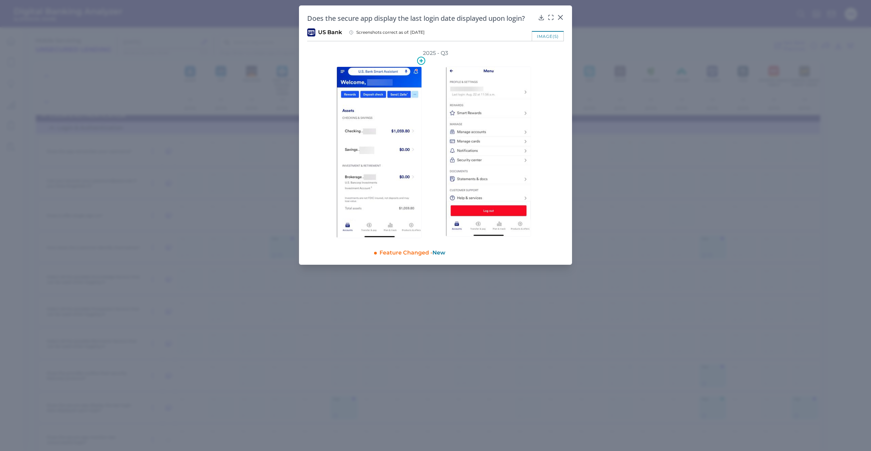
click at [396, 163] on img at bounding box center [378, 153] width 85 height 172
click at [523, 137] on img at bounding box center [488, 152] width 85 height 170
click at [562, 18] on icon at bounding box center [560, 17] width 7 height 7
